Goal: Check status: Check status

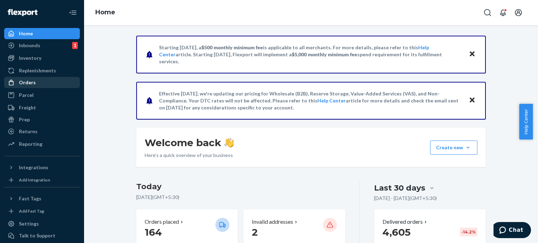
click at [34, 79] on div "Orders" at bounding box center [27, 82] width 17 height 7
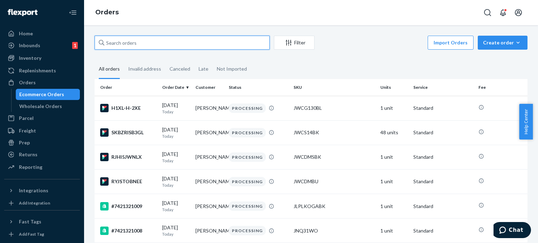
click at [127, 43] on input "text" at bounding box center [182, 43] width 175 height 14
paste input "#7421320300"
type input "#7421320300"
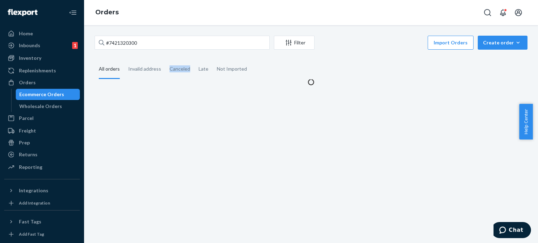
click at [171, 53] on div "#7421320300 Filter Import Orders Create order Ecommerce order Removal order All…" at bounding box center [310, 61] width 443 height 50
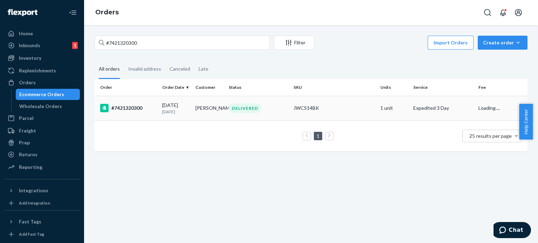
click at [172, 106] on div "[DATE] [DATE]" at bounding box center [176, 108] width 28 height 13
